Goal: Find contact information: Find contact information

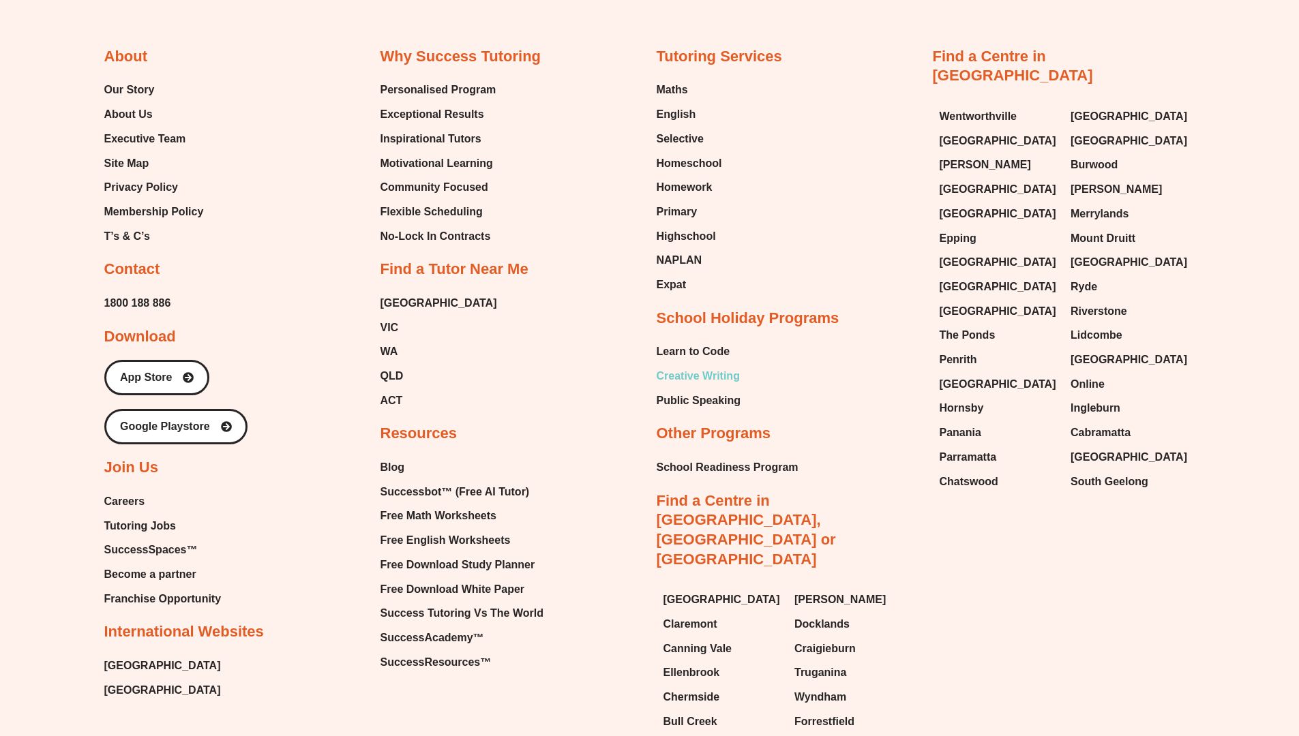
scroll to position [8227, 0]
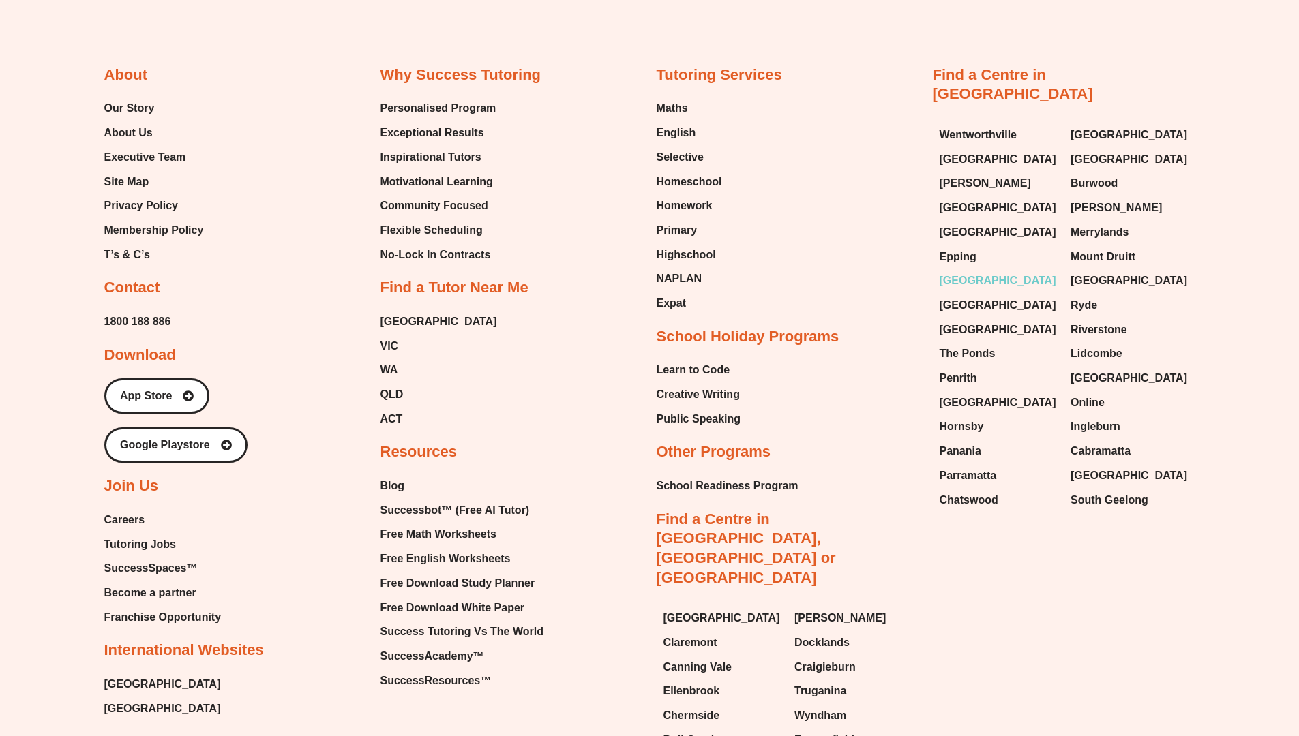
click at [976, 271] on span "[GEOGRAPHIC_DATA]" at bounding box center [998, 281] width 117 height 20
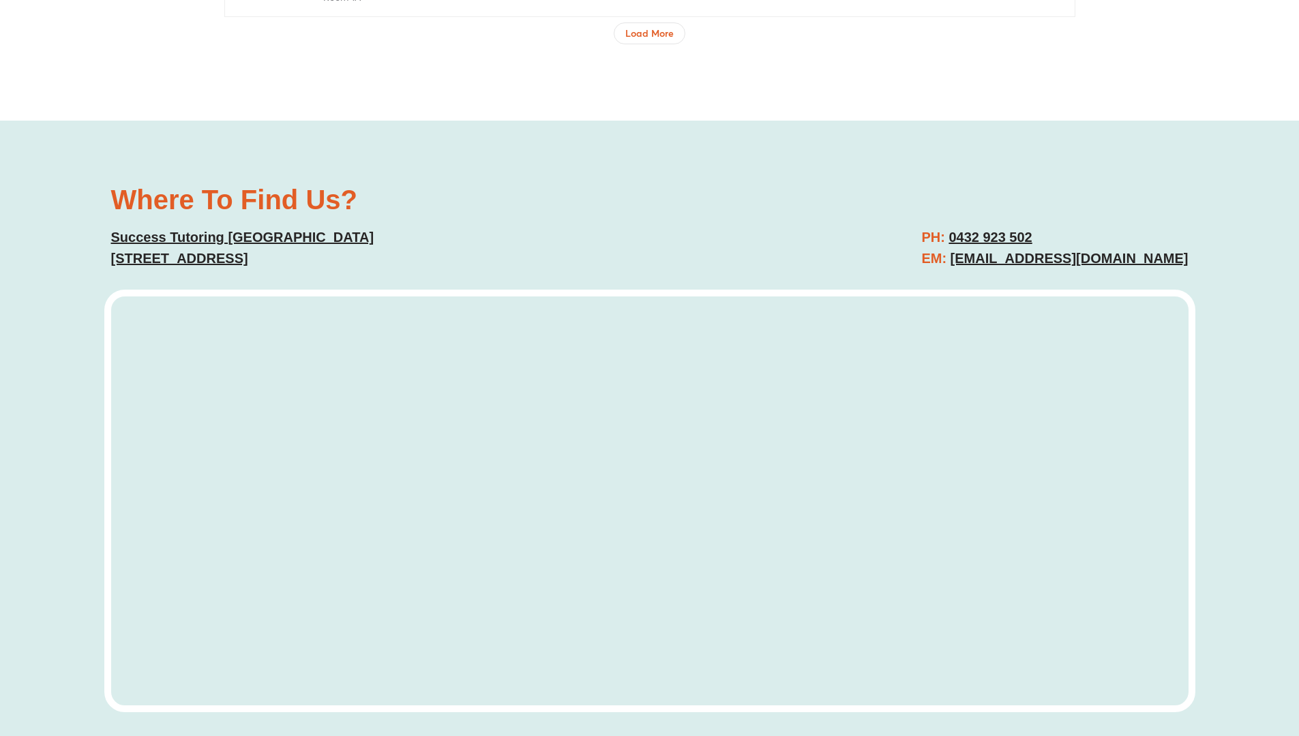
scroll to position [5180, 0]
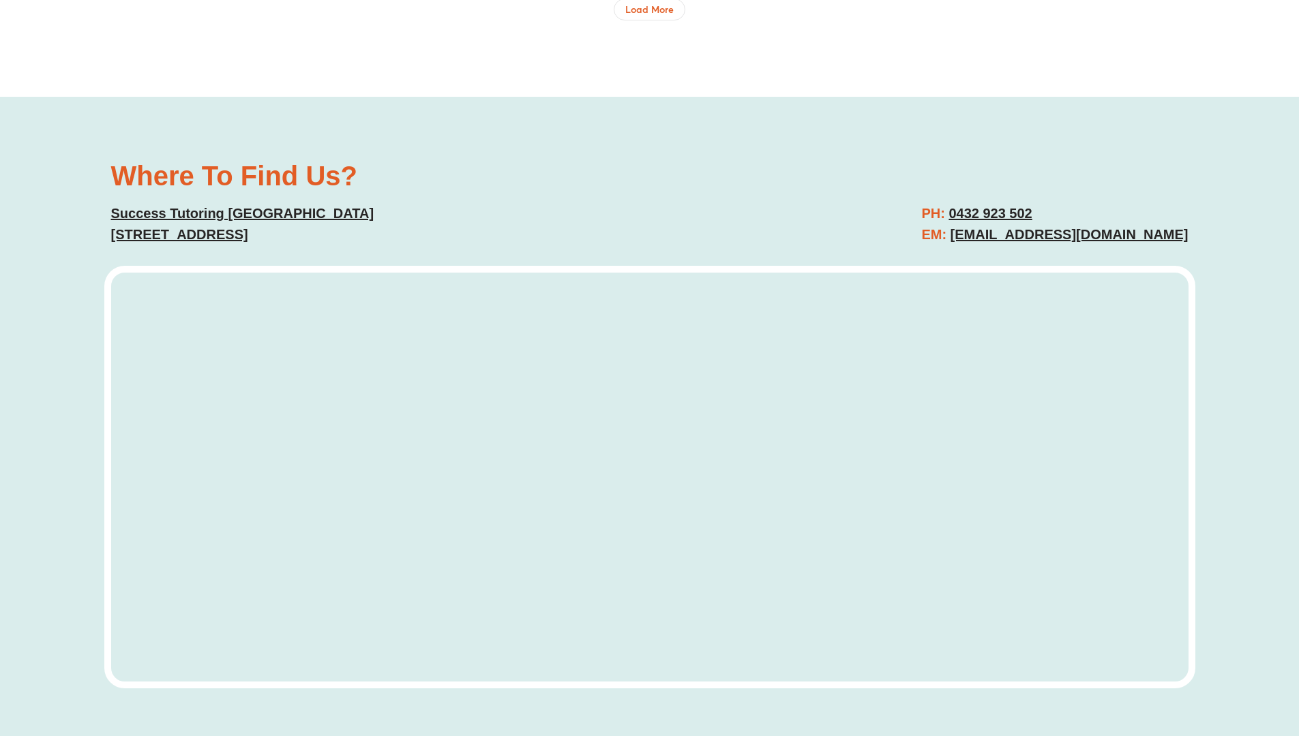
drag, startPoint x: 1197, startPoint y: 237, endPoint x: 929, endPoint y: 237, distance: 268.6
click at [929, 237] on div "Where To Find Us? Success Tutoring Baulkham Hills 11/9 Seven Hills Rd, Baulkham…" at bounding box center [649, 428] width 1299 height 663
copy link "baulkhamhills@successtutoring.com.au"
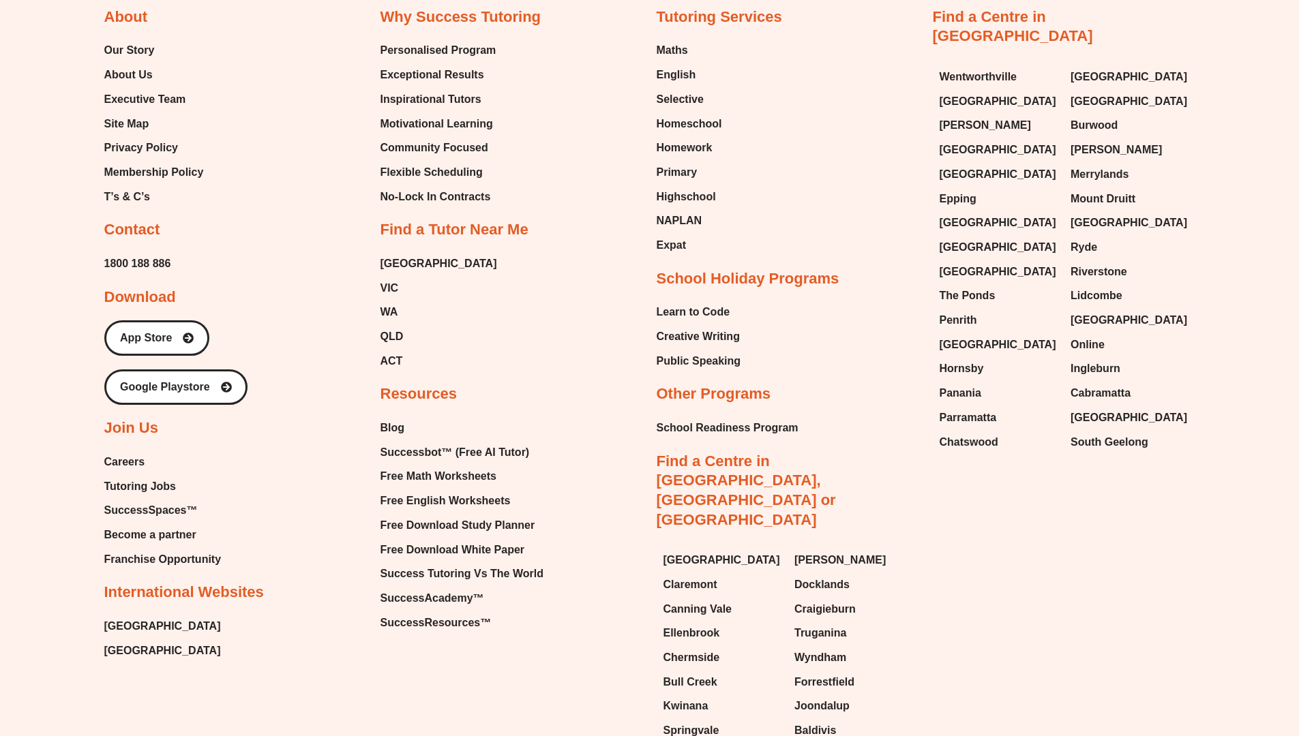
scroll to position [8268, 0]
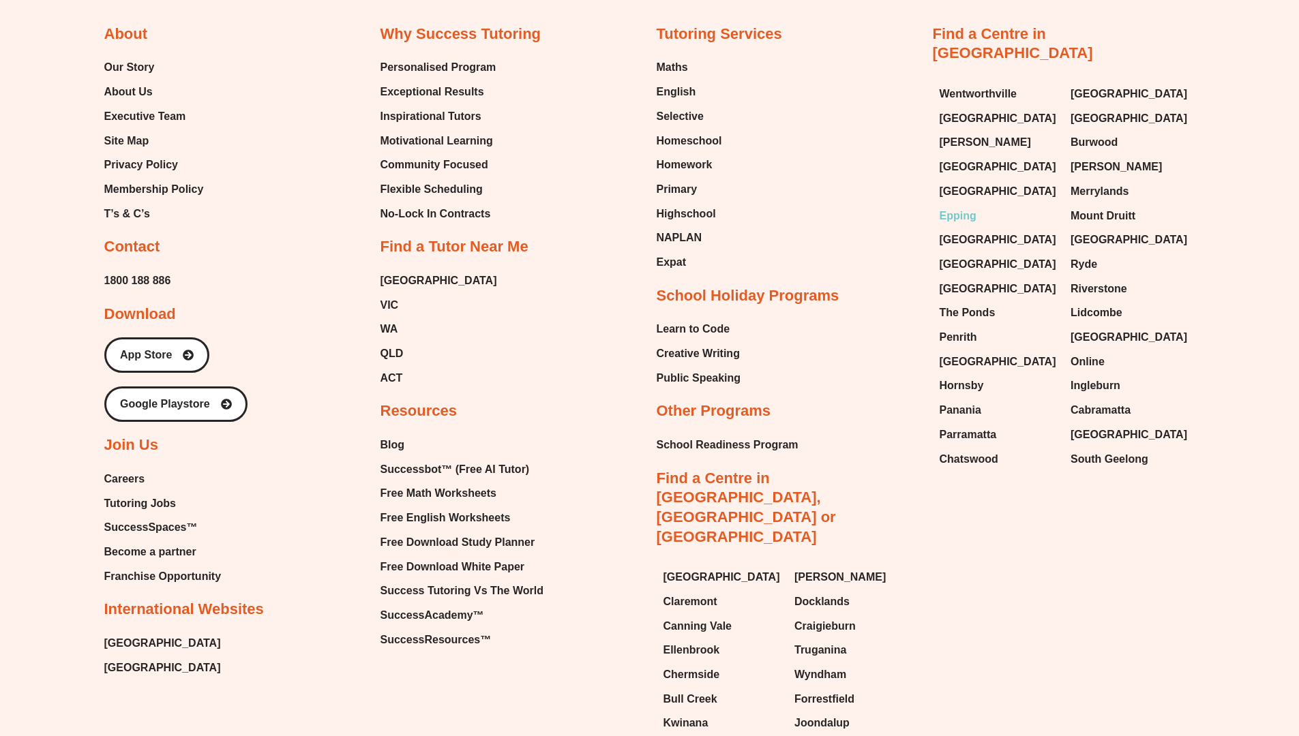
click at [953, 206] on span "Epping" at bounding box center [958, 216] width 37 height 20
click at [959, 376] on span "Hornsby" at bounding box center [962, 386] width 44 height 20
click at [961, 449] on span "Chatswood" at bounding box center [969, 459] width 59 height 20
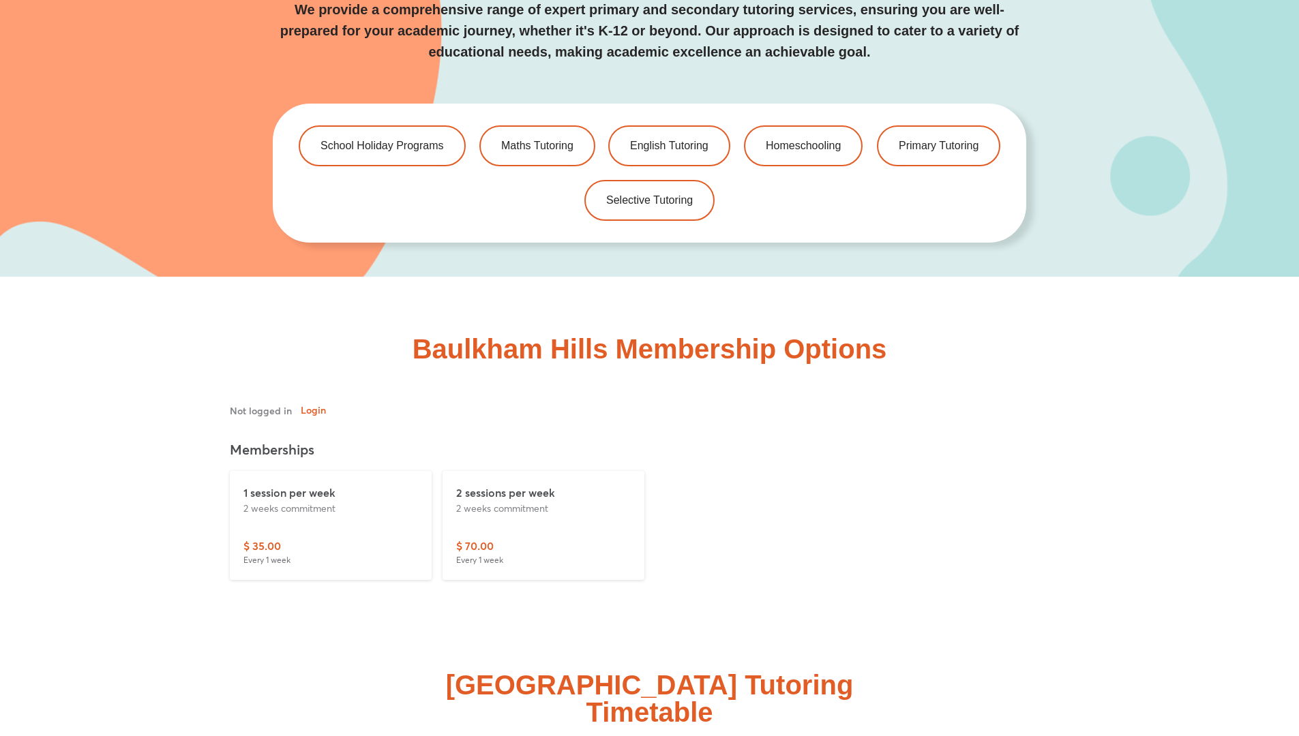
scroll to position [3109, 0]
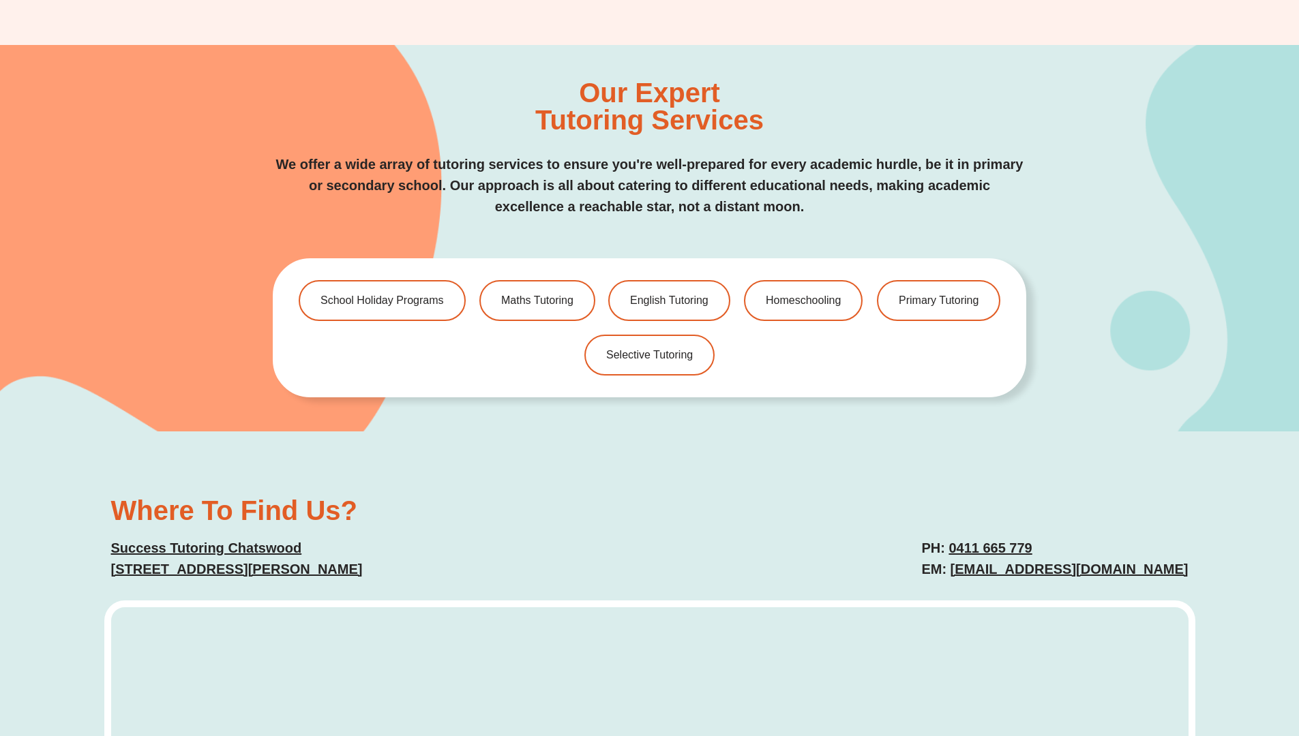
scroll to position [2872, 0]
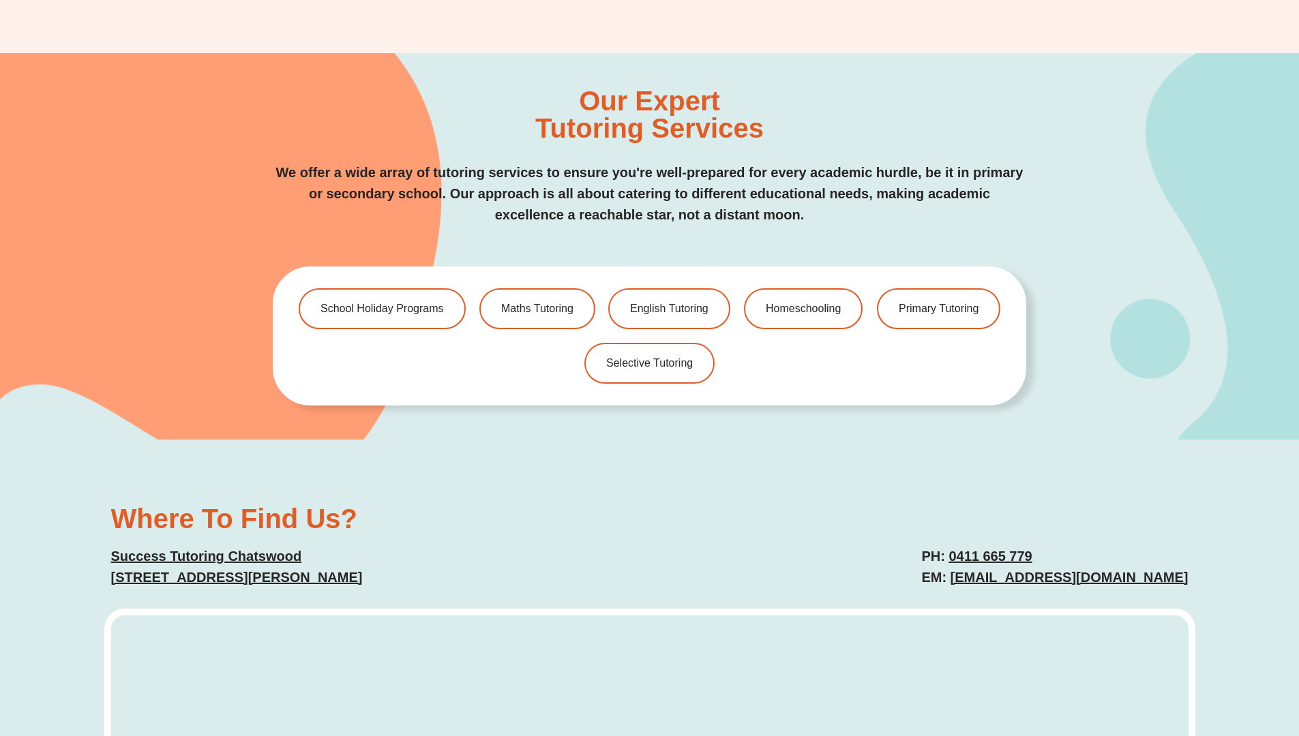
drag, startPoint x: 1189, startPoint y: 564, endPoint x: 970, endPoint y: 571, distance: 219.7
click at [970, 571] on div "PH: 0411 665 779 EM: chatswood@successtutoring.com" at bounding box center [926, 567] width 539 height 56
copy link "chatswood@successtutoring.com"
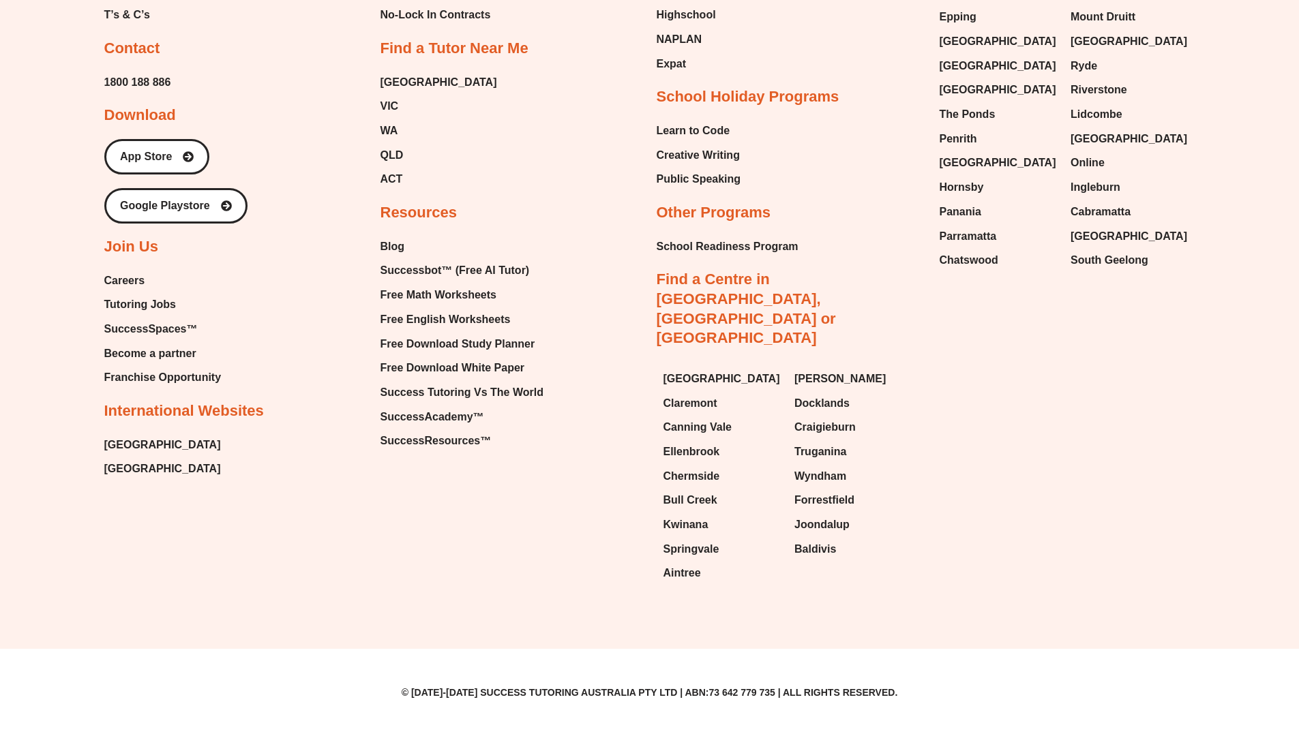
scroll to position [8158, 0]
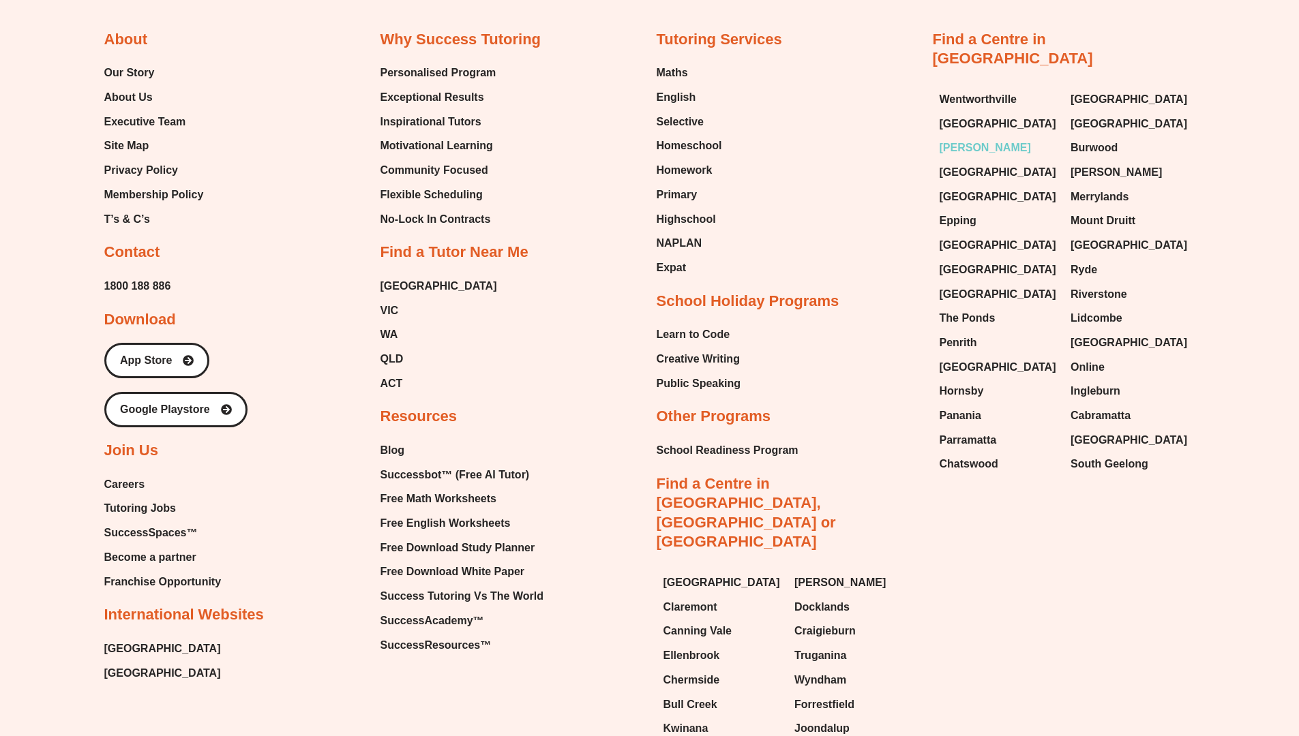
click at [965, 138] on span "[PERSON_NAME]" at bounding box center [985, 148] width 91 height 20
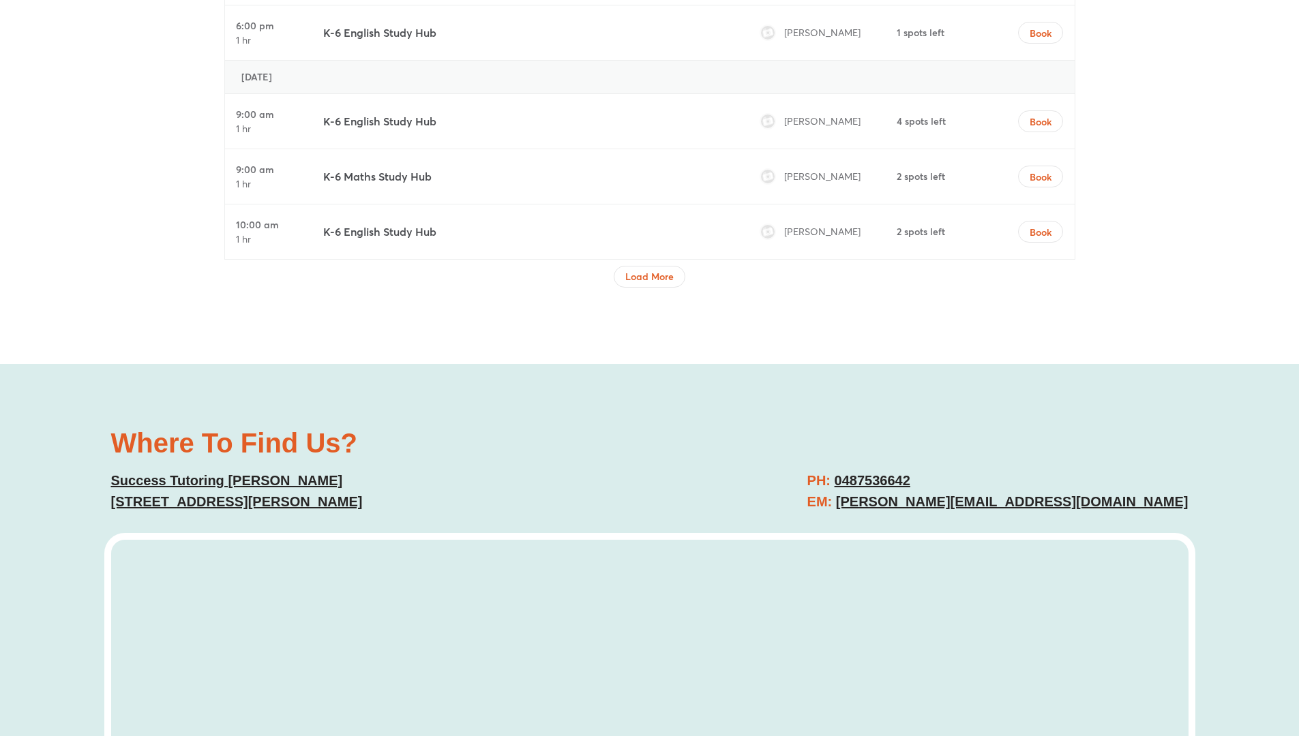
scroll to position [4894, 0]
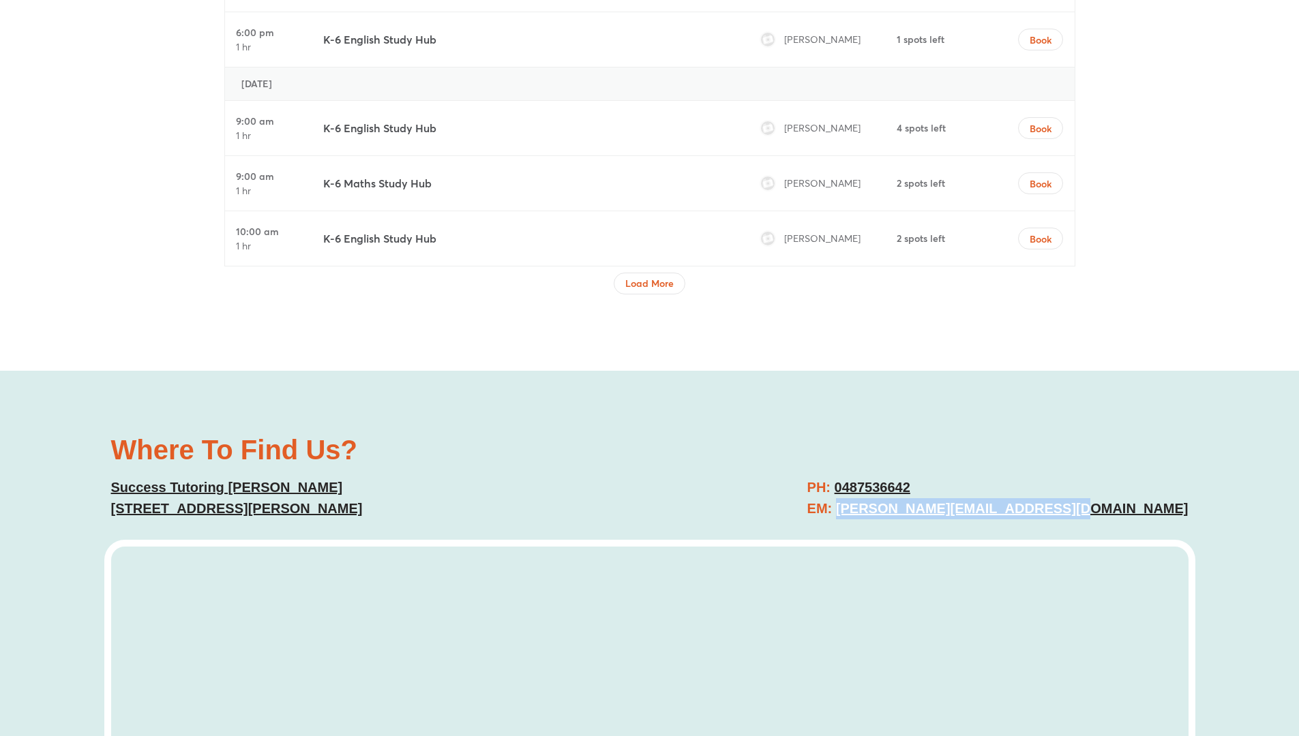
drag, startPoint x: 1195, startPoint y: 510, endPoint x: 966, endPoint y: 513, distance: 229.1
click at [966, 513] on div "Where To Find Us? Success Tutoring Hornsby Unit 1/1 Ashley St, Hornsby NSW 2077…" at bounding box center [649, 702] width 1299 height 663
copy link "hornsby@successtutoring.com.au"
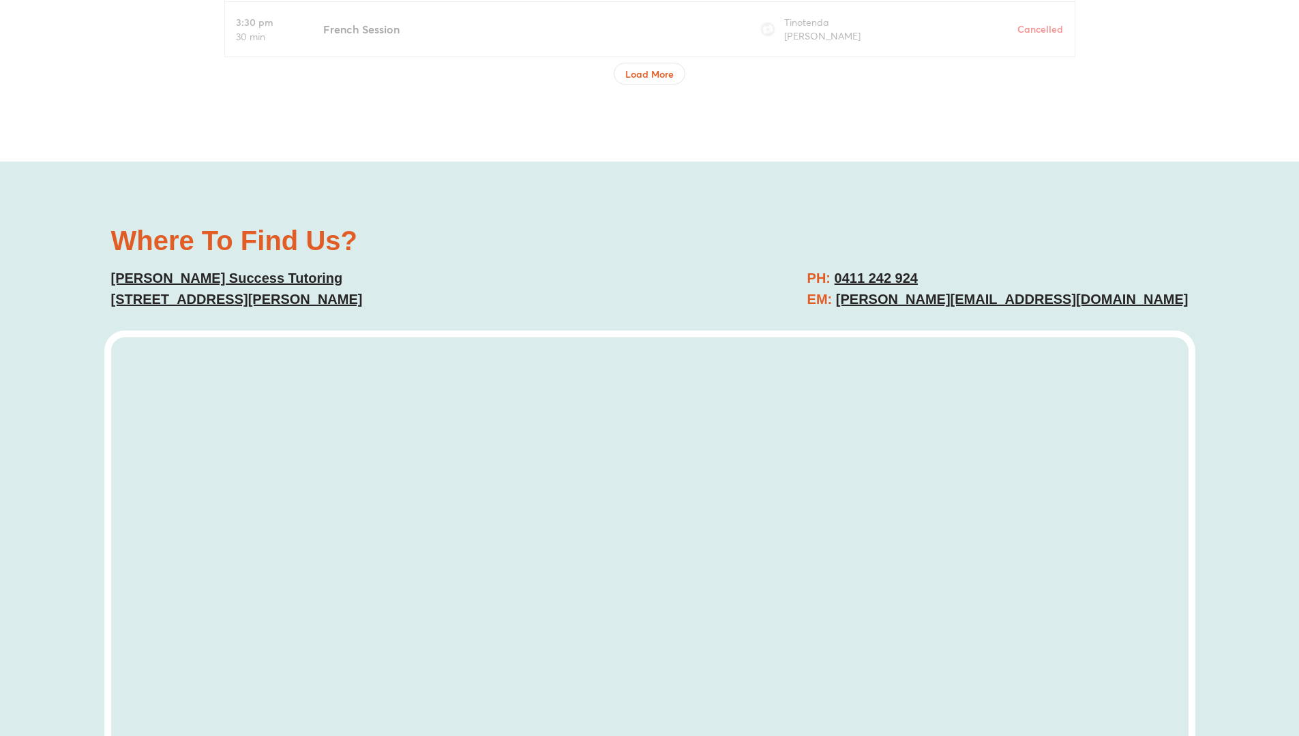
scroll to position [5433, 0]
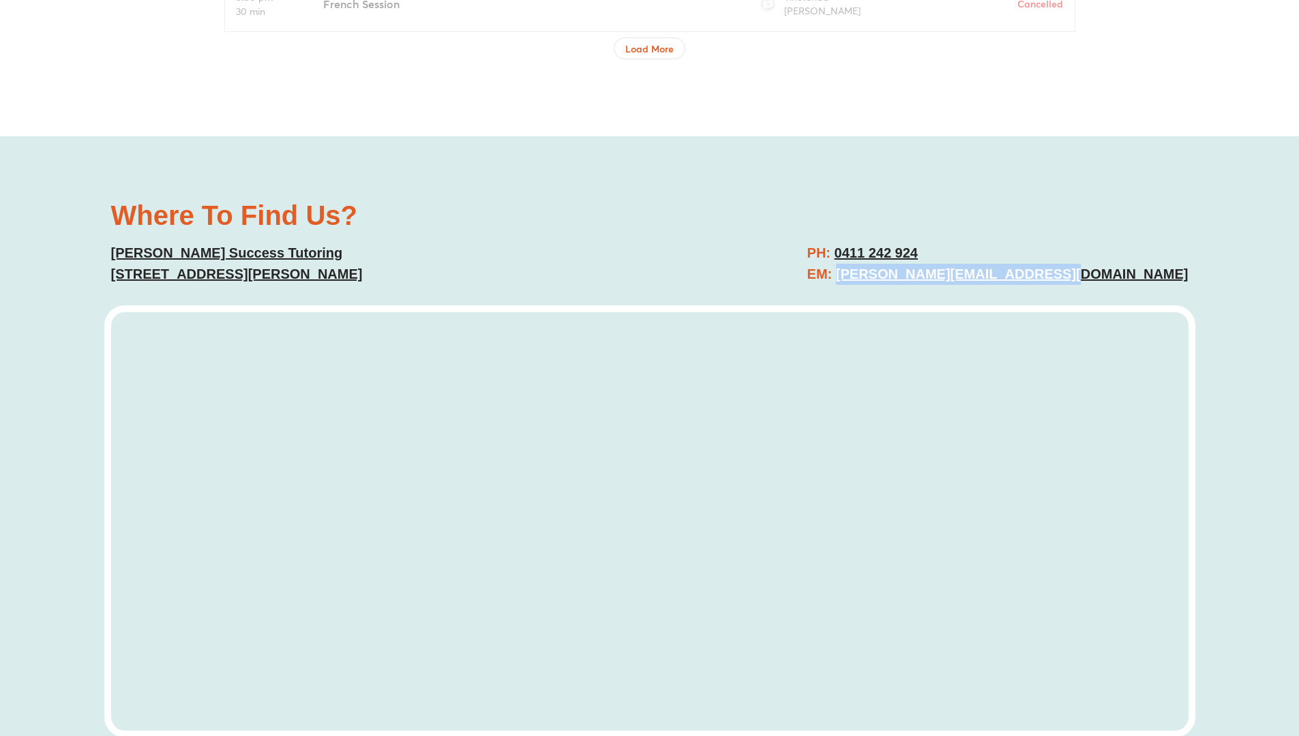
drag, startPoint x: 1205, startPoint y: 214, endPoint x: 972, endPoint y: 217, distance: 232.5
click at [972, 217] on div "Where To Find Us? [PERSON_NAME] Tutoring [STREET_ADDRESS][PERSON_NAME] PH: [PHO…" at bounding box center [649, 472] width 1299 height 673
copy link "[PERSON_NAME][EMAIL_ADDRESS][DOMAIN_NAME]"
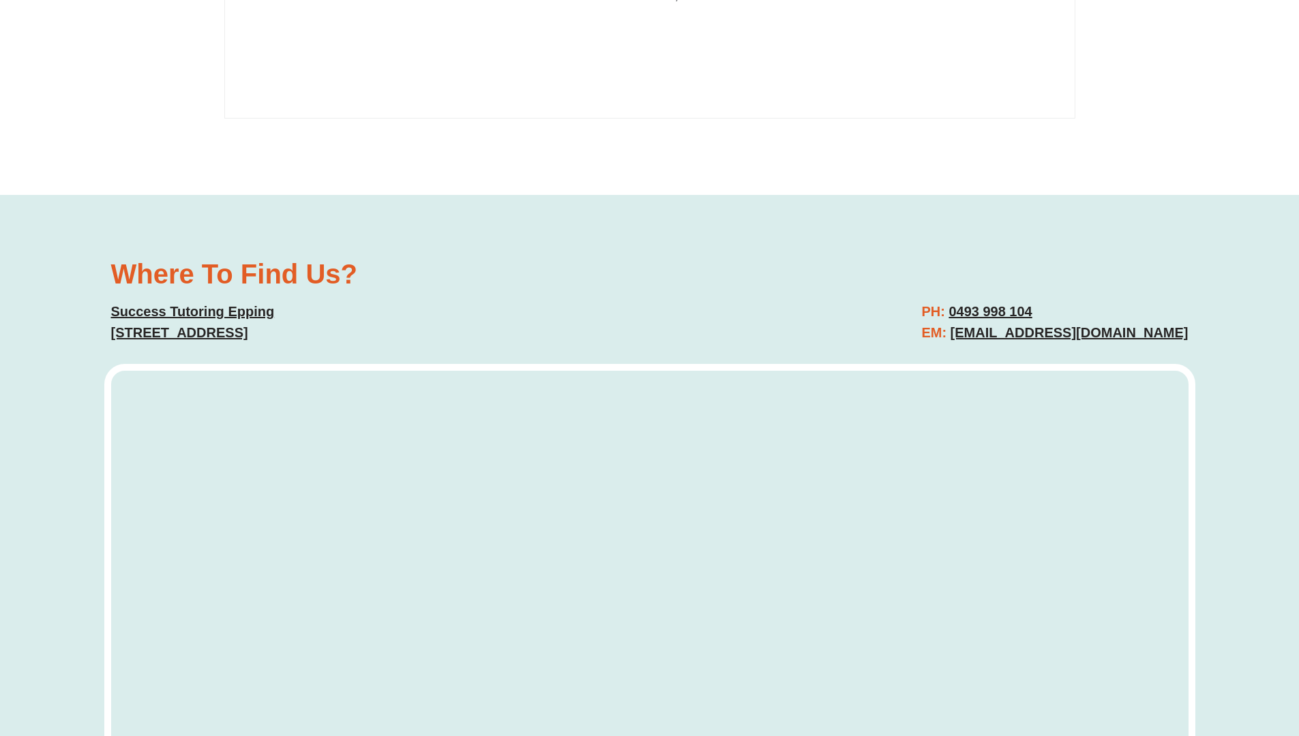
scroll to position [4044, 0]
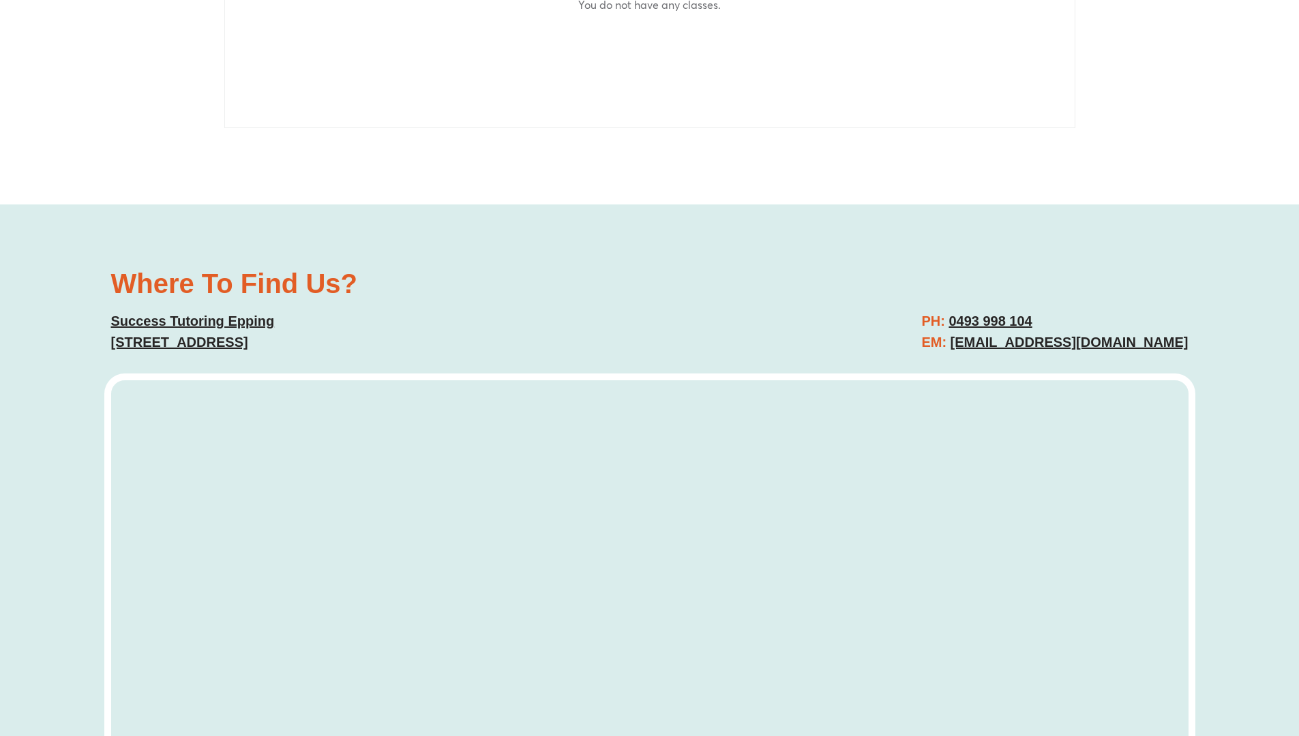
drag, startPoint x: 1191, startPoint y: 343, endPoint x: 974, endPoint y: 347, distance: 216.9
click at [974, 347] on div "PH: [PHONE_NUMBER] EM: [EMAIL_ADDRESS][DOMAIN_NAME]" at bounding box center [926, 332] width 539 height 56
copy link "[EMAIL_ADDRESS][DOMAIN_NAME]"
